Goal: Task Accomplishment & Management: Manage account settings

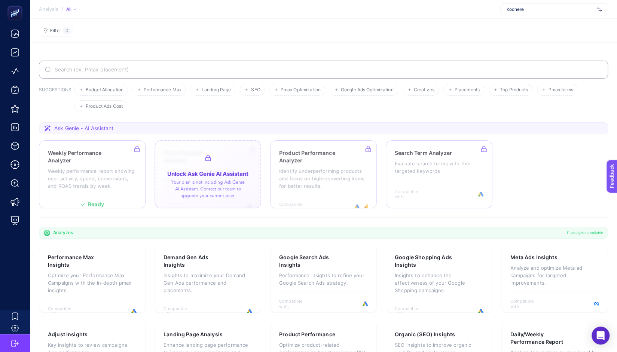
click at [181, 146] on div at bounding box center [208, 174] width 107 height 68
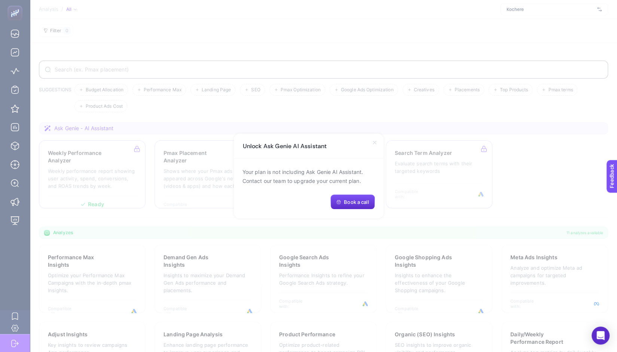
click at [375, 144] on icon at bounding box center [375, 143] width 6 height 6
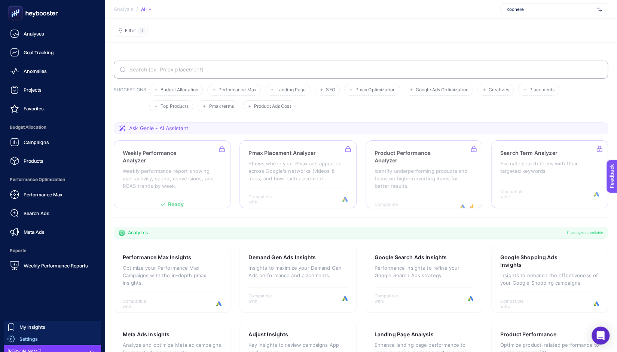
click at [21, 336] on span "Settings" at bounding box center [28, 339] width 18 height 6
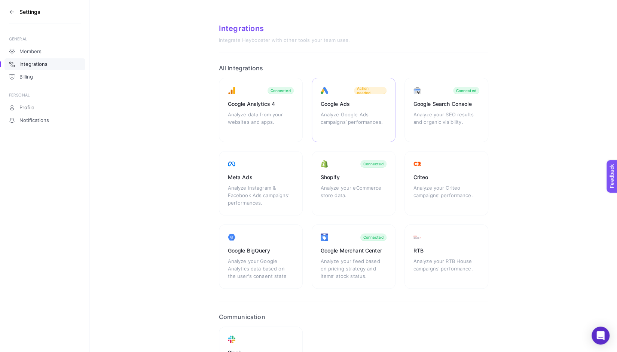
click at [341, 111] on div "Analyze Google Ads campaigns’ performances." at bounding box center [354, 122] width 66 height 22
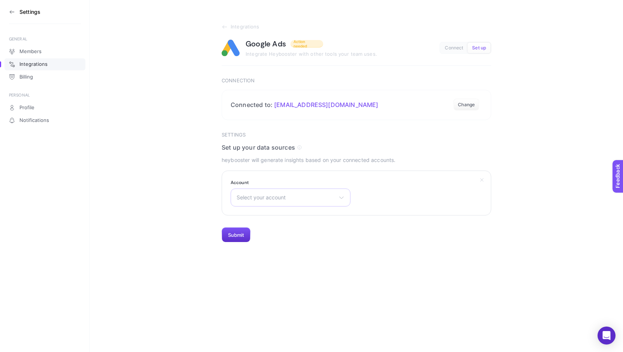
click at [315, 195] on span "Select your account" at bounding box center [286, 198] width 99 height 6
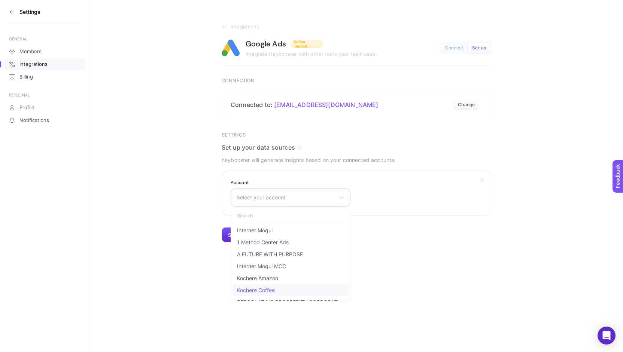
click at [296, 296] on li "Kochere Coffee" at bounding box center [290, 302] width 116 height 12
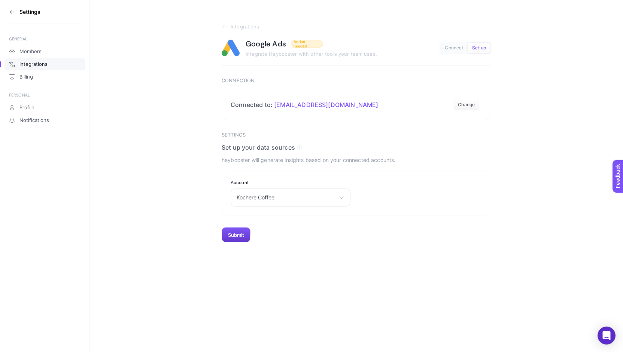
click at [238, 228] on button "Submit" at bounding box center [236, 235] width 29 height 15
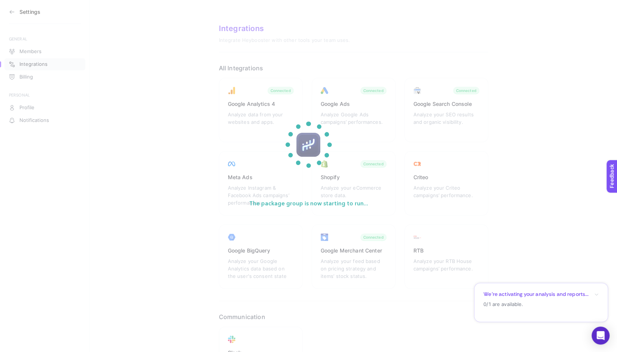
click at [208, 151] on section "The package group is now starting to run..." at bounding box center [308, 176] width 617 height 352
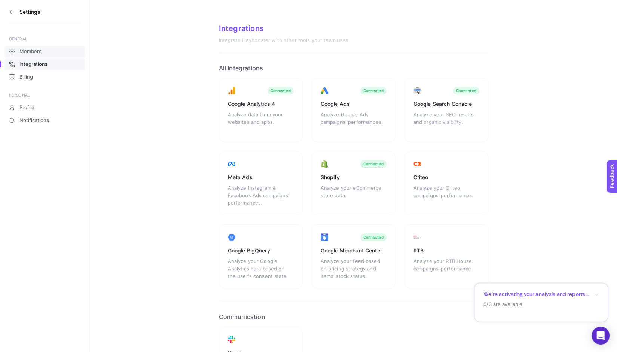
click at [45, 46] on link "Members" at bounding box center [44, 52] width 81 height 12
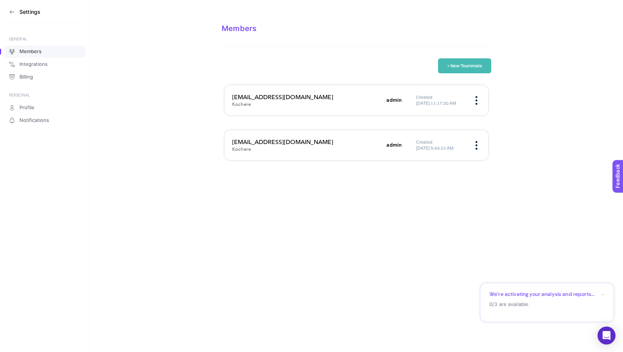
click at [479, 100] on figure at bounding box center [476, 101] width 9 height 2
click at [455, 100] on span "Edit" at bounding box center [440, 108] width 47 height 16
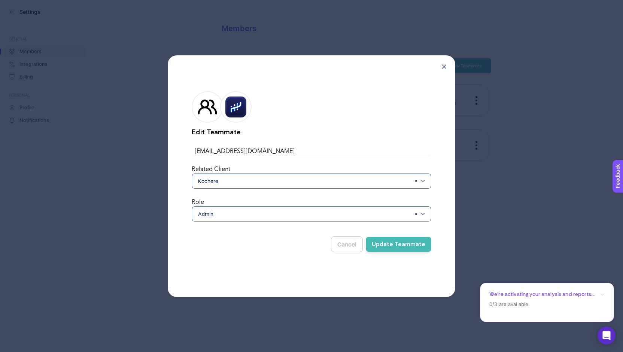
click at [361, 210] on span "Admin" at bounding box center [304, 213] width 213 height 7
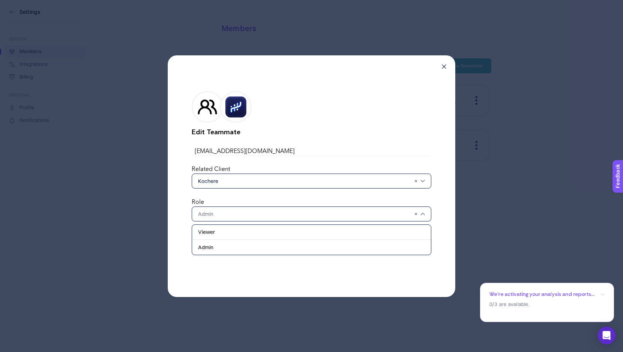
click at [374, 149] on form "Edit Teammate [EMAIL_ADDRESS][DOMAIN_NAME] Related Client Kochere Role Viewer A…" at bounding box center [312, 170] width 240 height 182
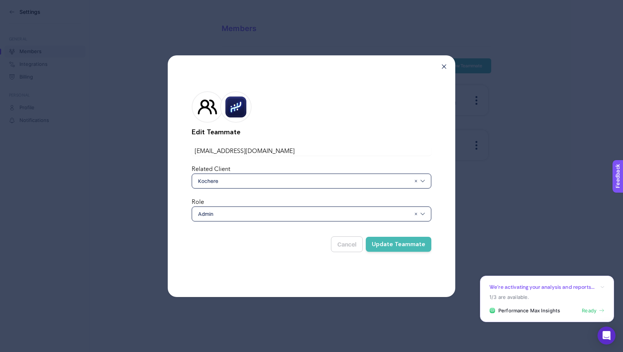
click at [442, 69] on icon at bounding box center [444, 66] width 4 height 4
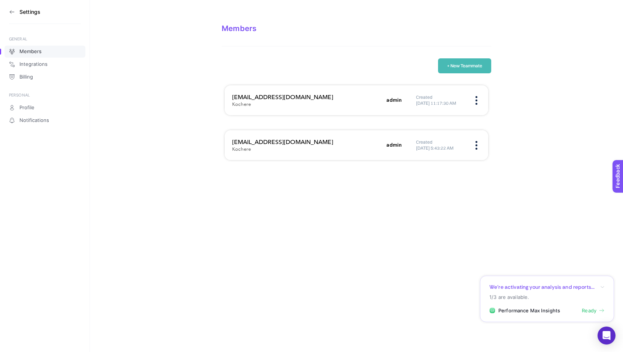
click at [10, 11] on icon at bounding box center [12, 12] width 6 height 6
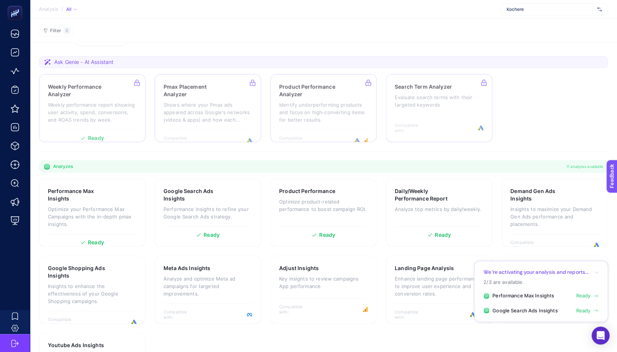
scroll to position [88, 0]
